Goal: Navigation & Orientation: Find specific page/section

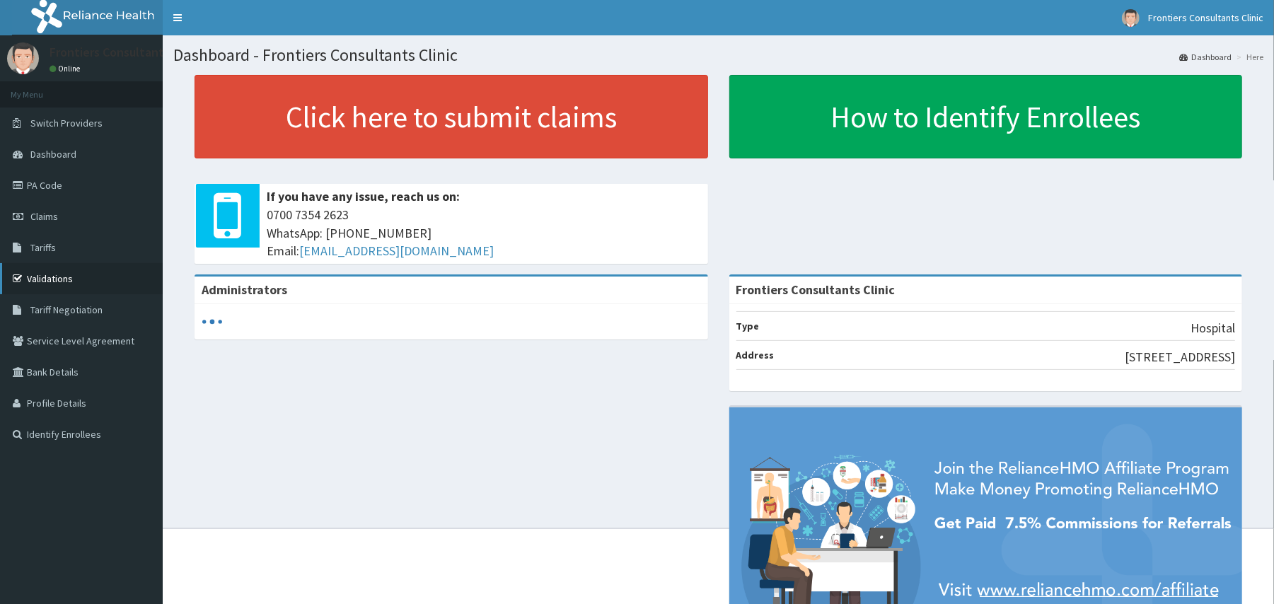
click at [59, 272] on link "Validations" at bounding box center [81, 278] width 163 height 31
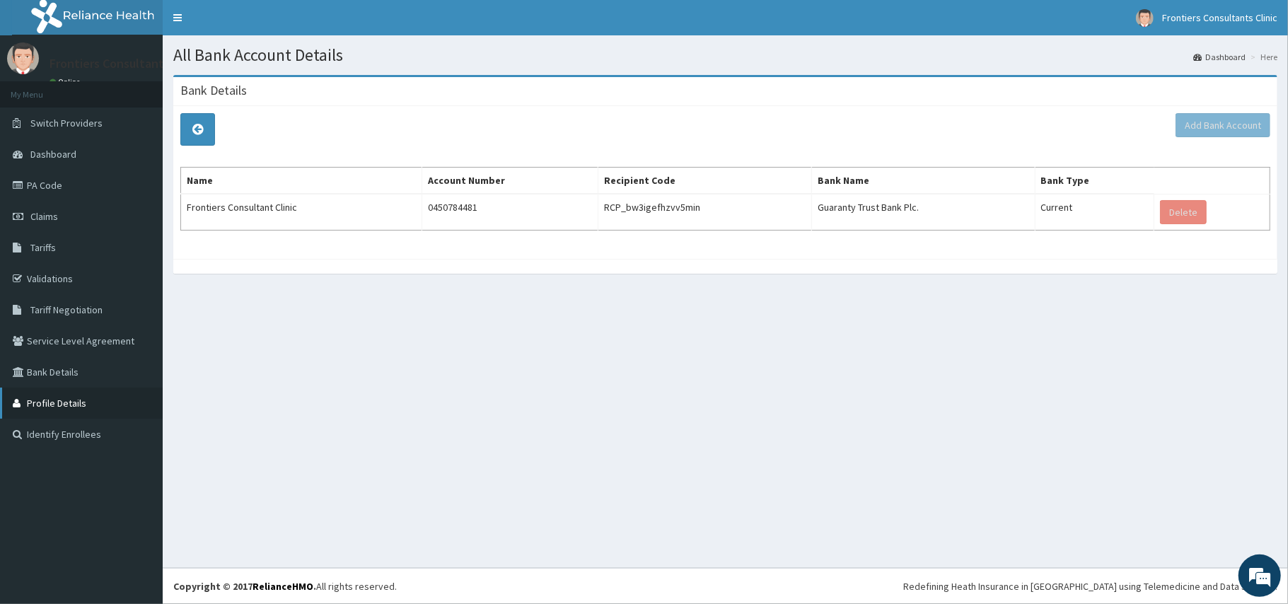
click at [46, 393] on link "Profile Details" at bounding box center [81, 403] width 163 height 31
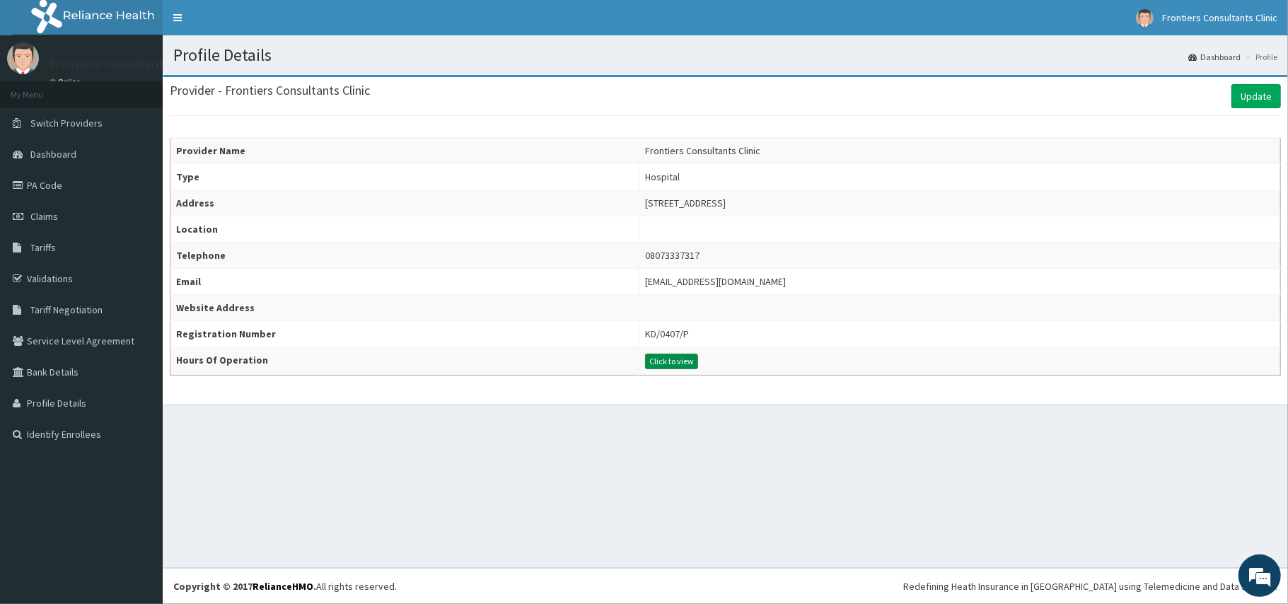
click at [645, 362] on button "Click to view" at bounding box center [671, 362] width 53 height 16
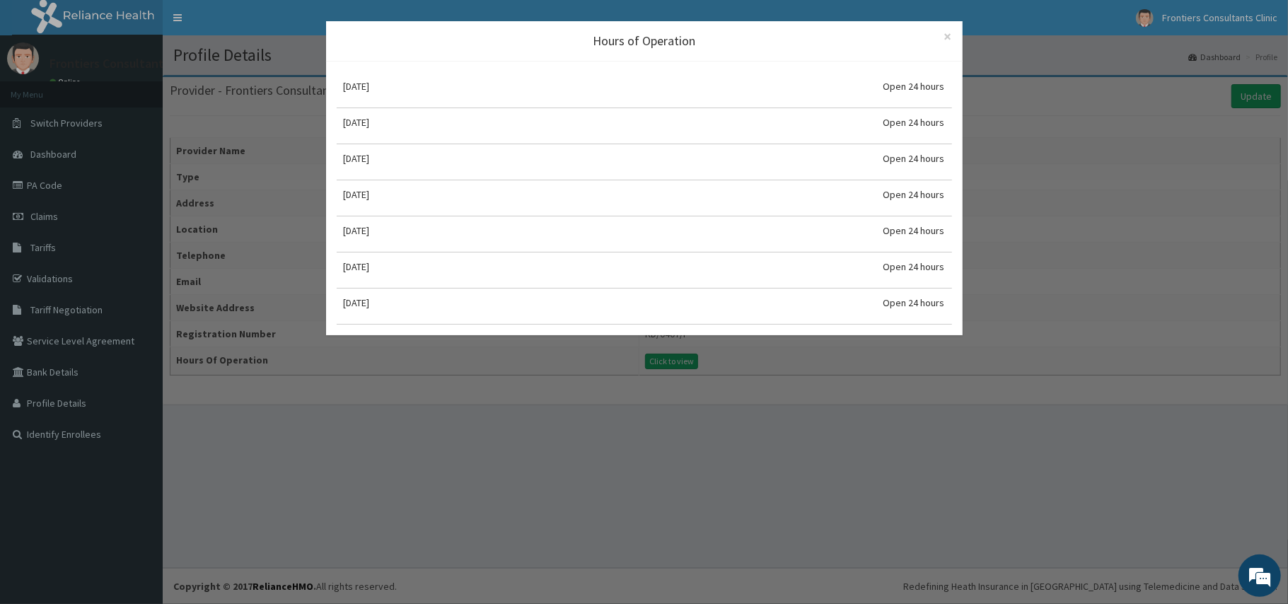
click at [1079, 117] on div "Hours of Operation × Close [DATE] Open 24 hours [DATE] Open 24 hours [DATE] Ope…" at bounding box center [644, 302] width 1288 height 604
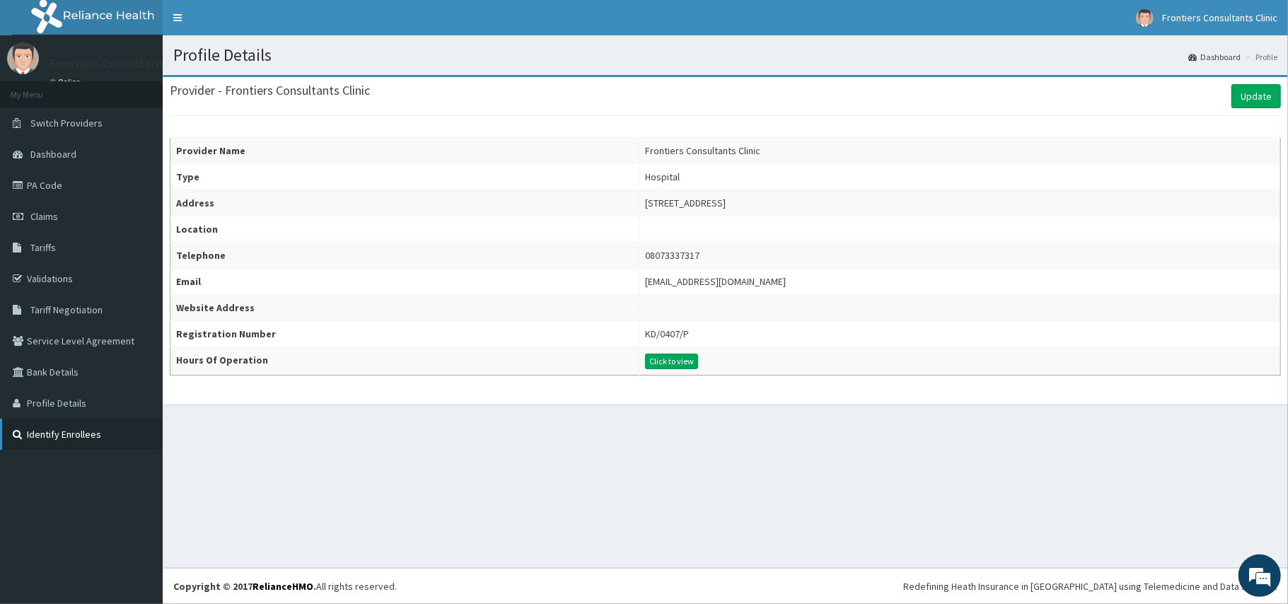
click at [48, 428] on link "Identify Enrollees" at bounding box center [81, 434] width 163 height 31
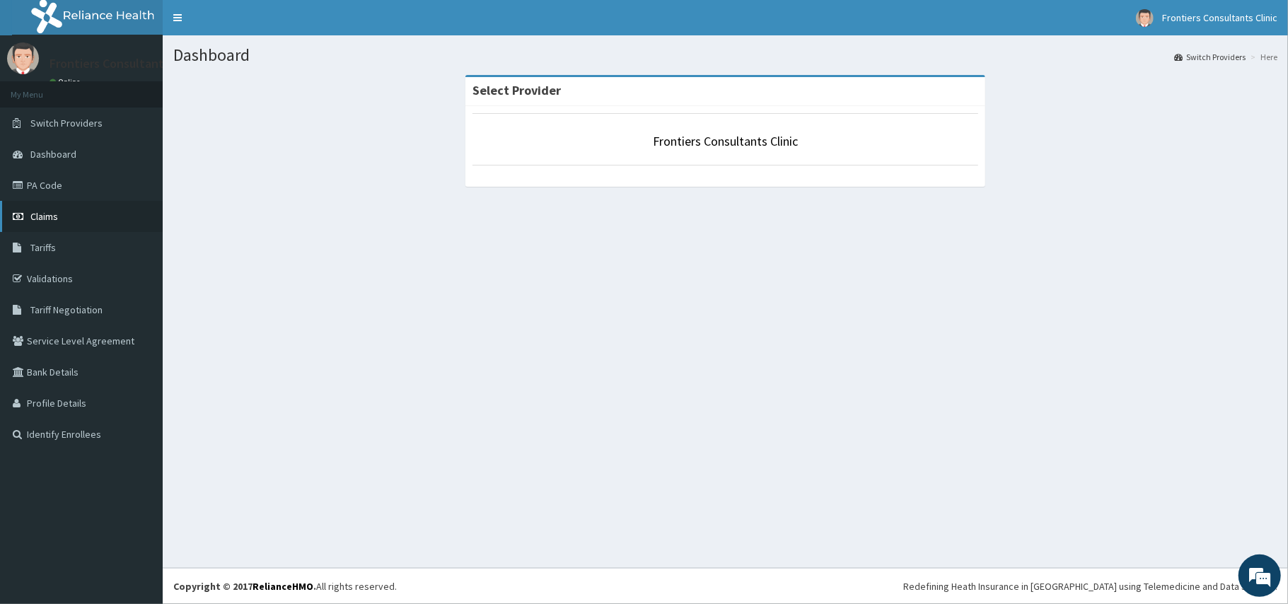
click at [40, 221] on span "Claims" at bounding box center [44, 216] width 28 height 13
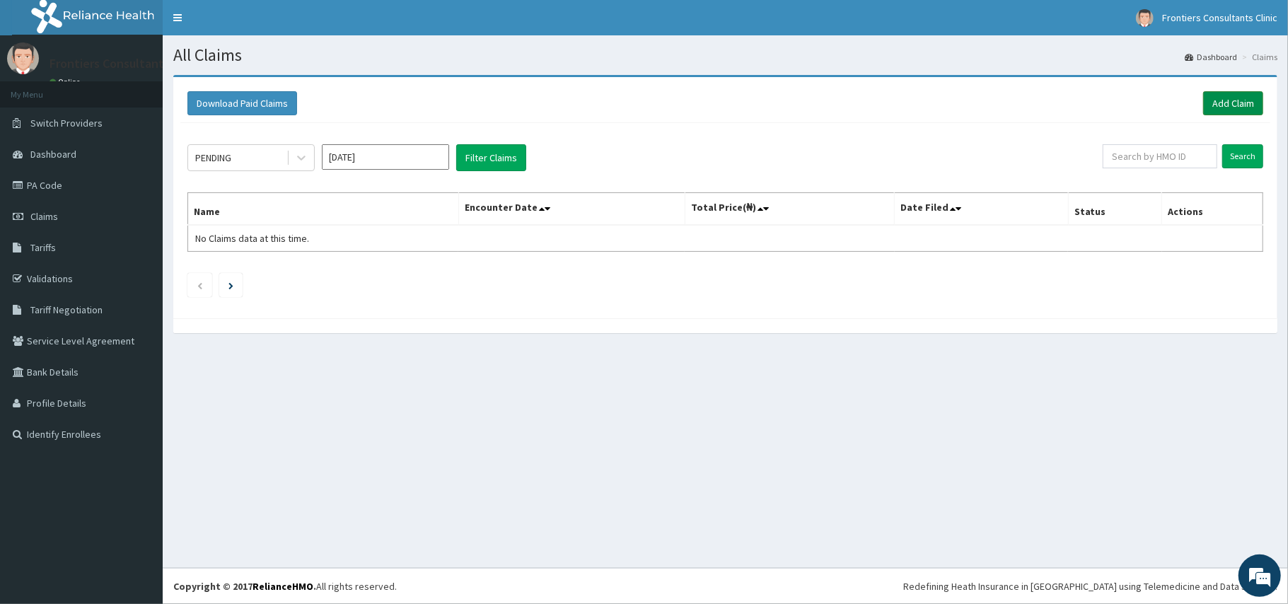
click at [1237, 105] on link "Add Claim" at bounding box center [1233, 103] width 60 height 24
